Goal: Information Seeking & Learning: Learn about a topic

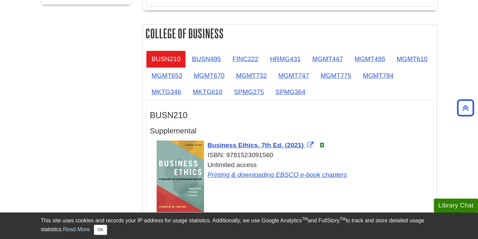
scroll to position [377, 0]
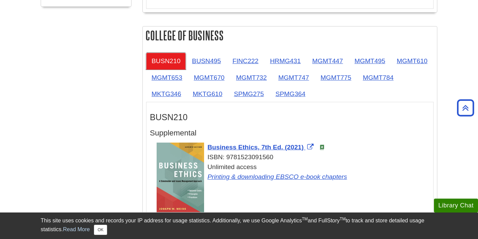
click at [178, 64] on link "BUSN210" at bounding box center [166, 61] width 40 height 17
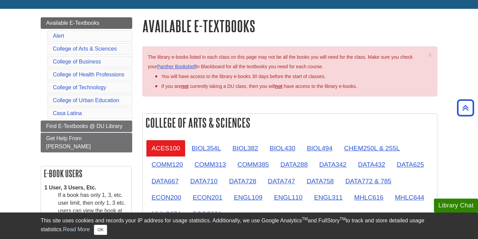
scroll to position [65, 0]
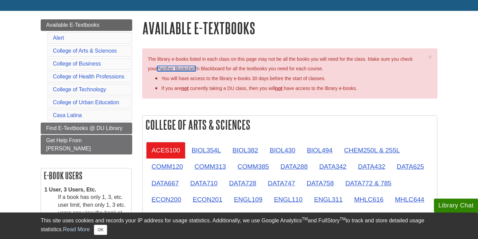
click at [183, 69] on link "Panther Bookshelf" at bounding box center [176, 68] width 39 height 5
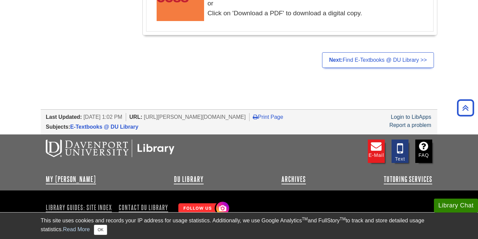
scroll to position [1477, 0]
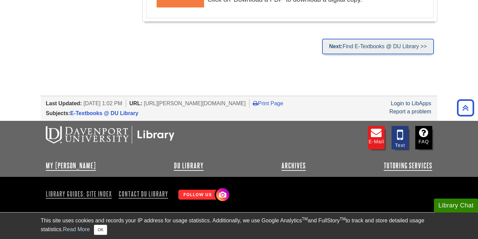
click at [364, 49] on link "Next: Find E-Textbooks @ DU Library >>" at bounding box center [378, 47] width 112 height 16
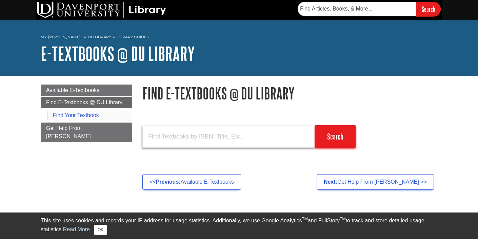
click at [277, 136] on input "text" at bounding box center [228, 136] width 172 height 22
type input "phys"
click at [315, 125] on input "Search" at bounding box center [335, 136] width 41 height 22
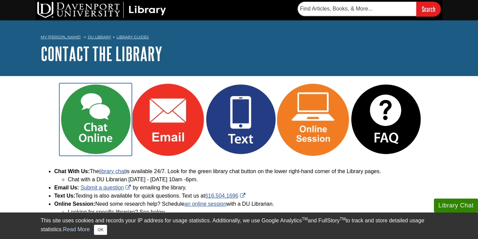
click at [106, 130] on img at bounding box center [95, 119] width 73 height 73
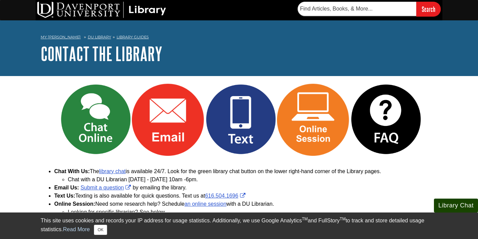
click at [451, 204] on button "Library Chat" at bounding box center [456, 205] width 44 height 14
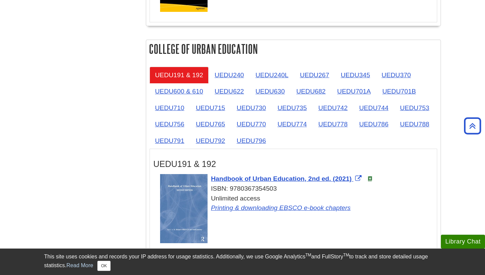
scroll to position [1068, 0]
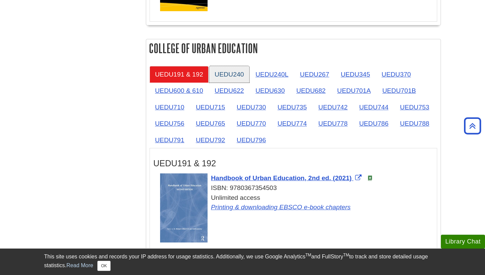
click at [234, 75] on link "UEDU240" at bounding box center [229, 74] width 40 height 17
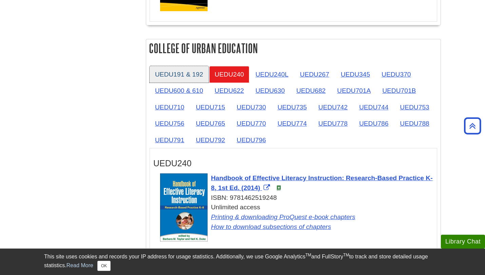
click at [190, 77] on link "UEDU191 & 192" at bounding box center [178, 74] width 59 height 17
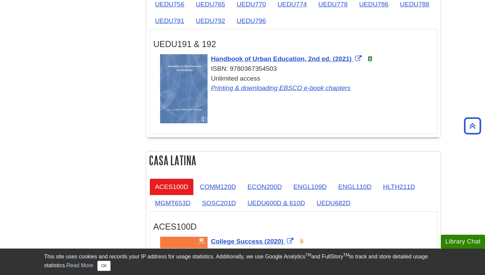
scroll to position [1191, 0]
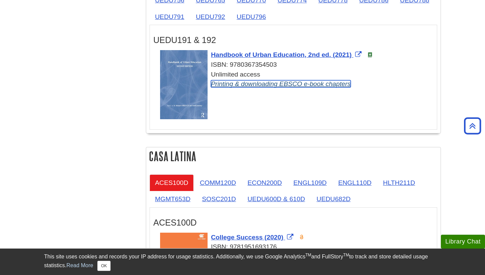
click at [285, 87] on link "Printing & downloading EBSCO e-book chapters" at bounding box center [281, 83] width 140 height 7
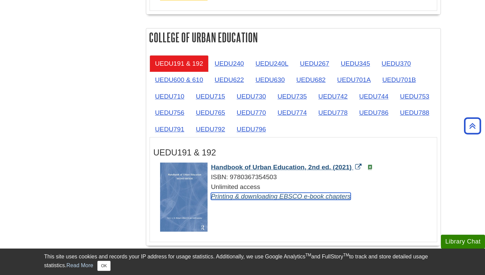
scroll to position [1083, 0]
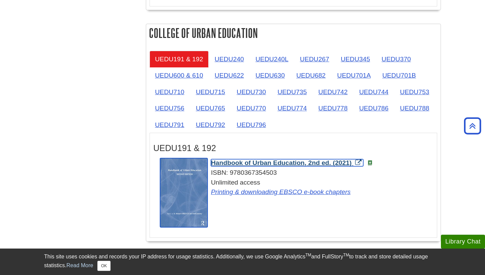
click at [246, 165] on span "Handbook of Urban Education, 2nd ed. (2021)" at bounding box center [281, 162] width 141 height 7
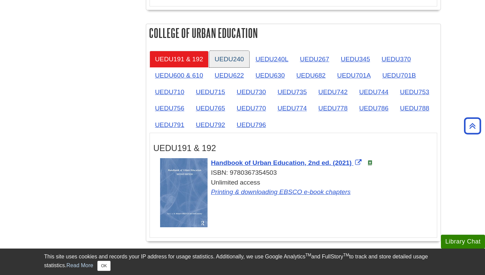
click at [235, 64] on link "UEDU240" at bounding box center [229, 59] width 40 height 17
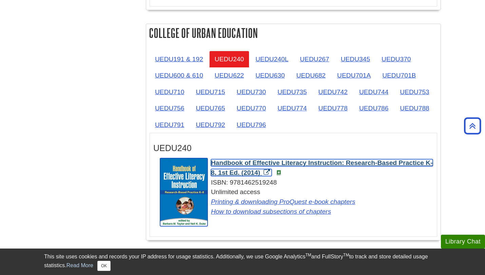
click at [292, 165] on span "Handbook of Effective Literacy Instruction: Research-Based Practice K-8, 1st Ed…" at bounding box center [322, 167] width 222 height 17
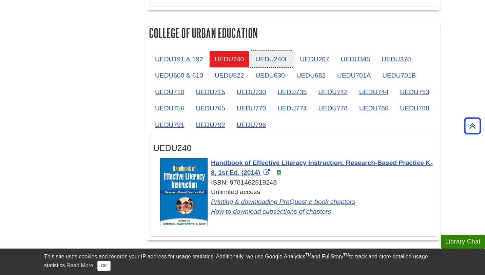
click at [273, 60] on link "UEDU240L" at bounding box center [272, 59] width 44 height 17
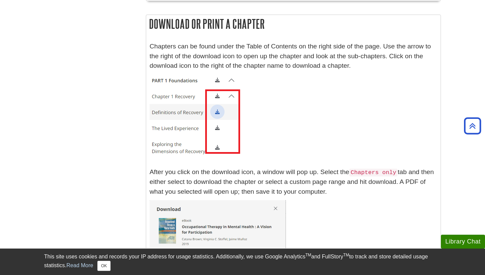
scroll to position [1658, 0]
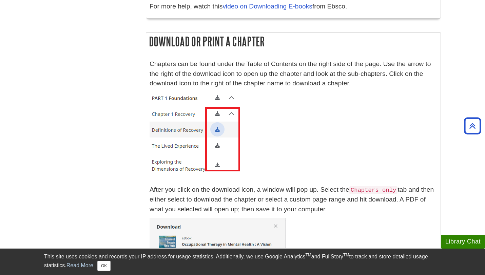
click at [364, 194] on code "Chapters only" at bounding box center [373, 190] width 48 height 8
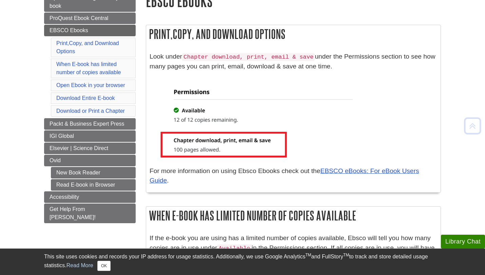
scroll to position [92, 0]
